Goal: Information Seeking & Learning: Learn about a topic

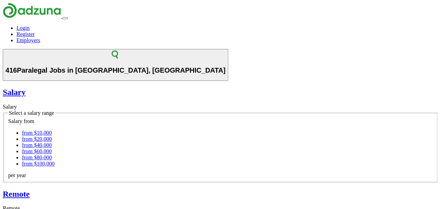
select select "**"
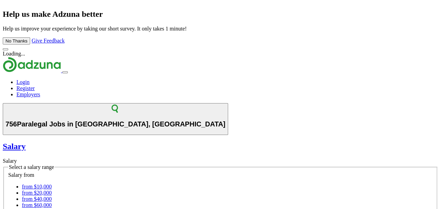
click at [30, 45] on button "No Thanks" at bounding box center [16, 40] width 27 height 7
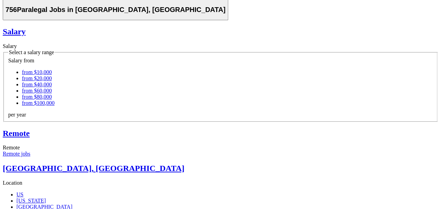
scroll to position [69, 0]
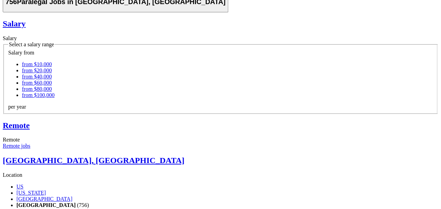
select select "******"
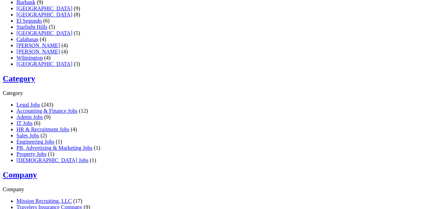
scroll to position [343, 0]
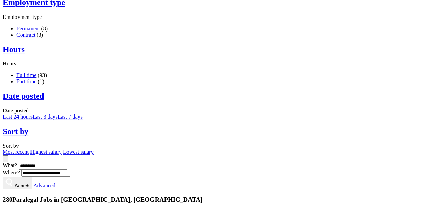
scroll to position [582, 0]
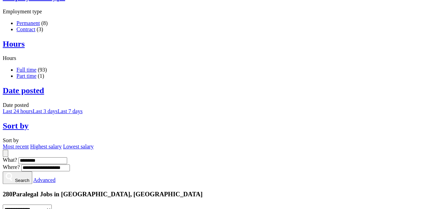
drag, startPoint x: 151, startPoint y: 85, endPoint x: 72, endPoint y: 101, distance: 80.8
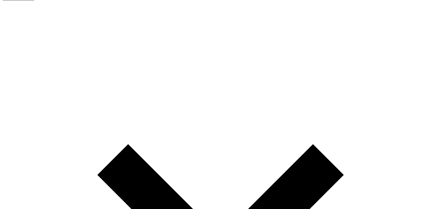
scroll to position [1405, 0]
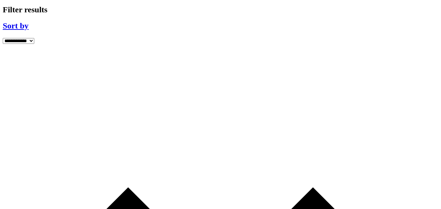
scroll to position [1336, 0]
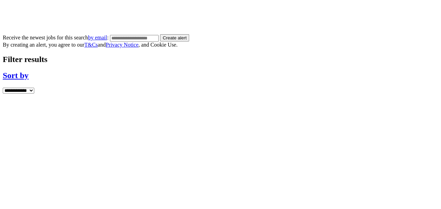
scroll to position [1302, 0]
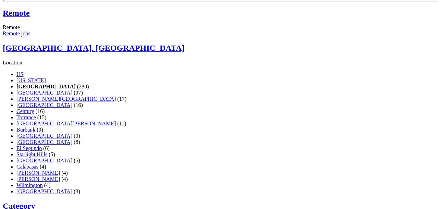
scroll to position [206, 0]
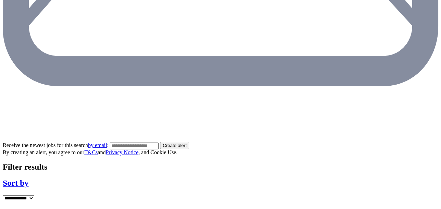
scroll to position [1165, 0]
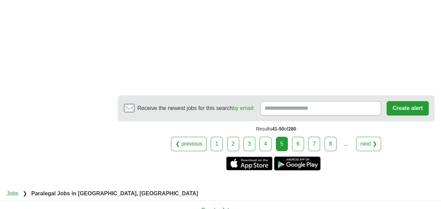
scroll to position [1405, 0]
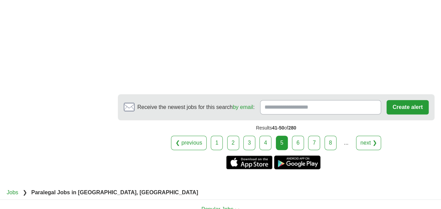
click at [270, 186] on nav "Jobs ❯ Paralegal Jobs in [GEOGRAPHIC_DATA], [GEOGRAPHIC_DATA]" at bounding box center [221, 191] width 428 height 11
